Goal: Participate in discussion

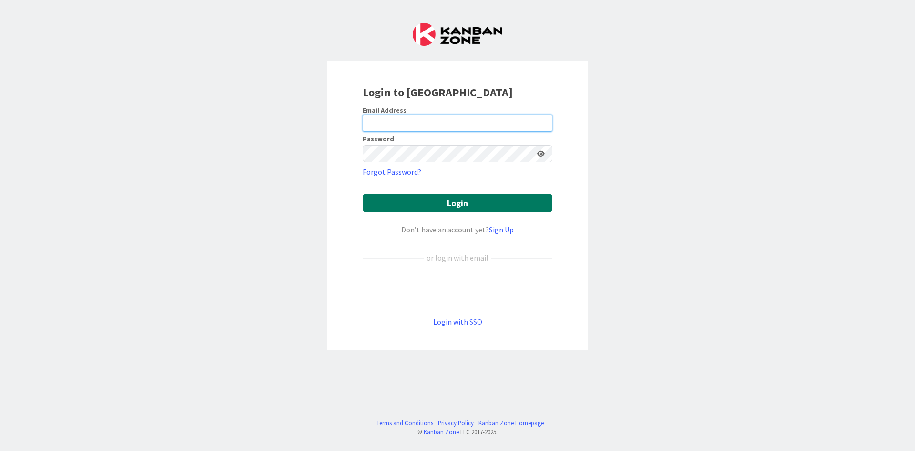
type input "[PERSON_NAME][EMAIL_ADDRESS][DOMAIN_NAME]"
click at [451, 202] on button "Login" at bounding box center [458, 203] width 190 height 19
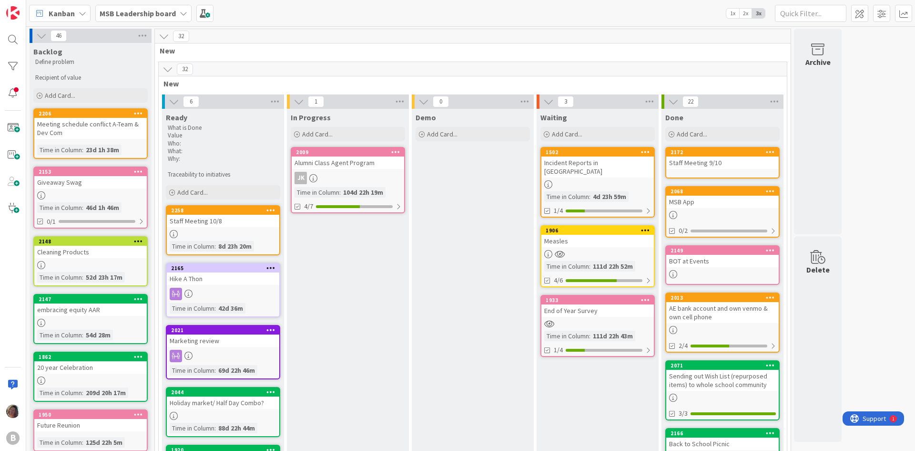
click at [84, 137] on div "Meeting schedule conflict A-Team & Dev Com" at bounding box center [90, 128] width 113 height 21
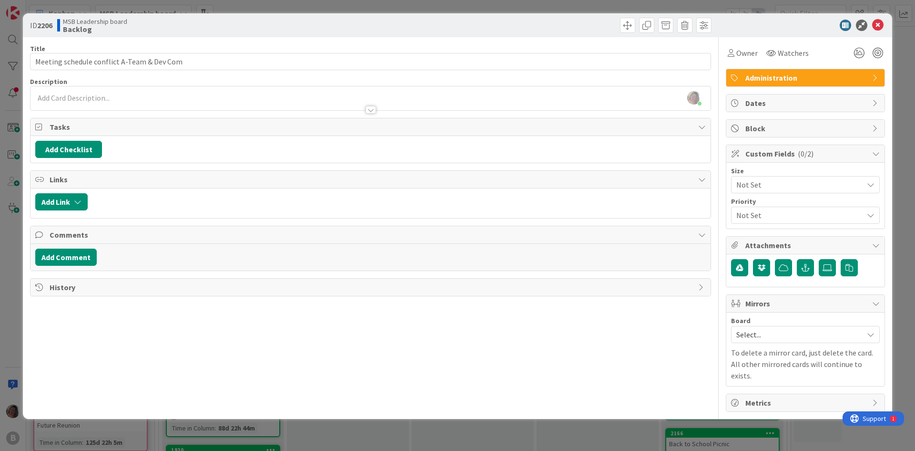
click at [370, 108] on div at bounding box center [371, 110] width 10 height 8
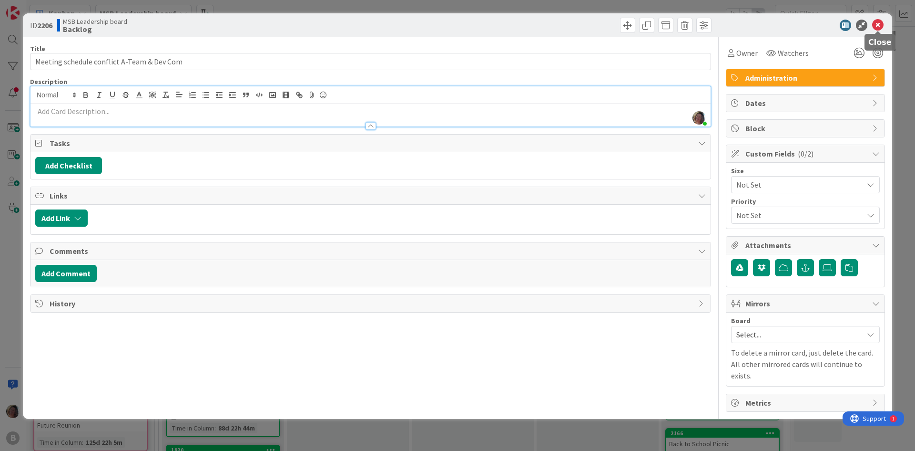
click at [878, 26] on icon at bounding box center [877, 25] width 11 height 11
